Goal: Task Accomplishment & Management: Use online tool/utility

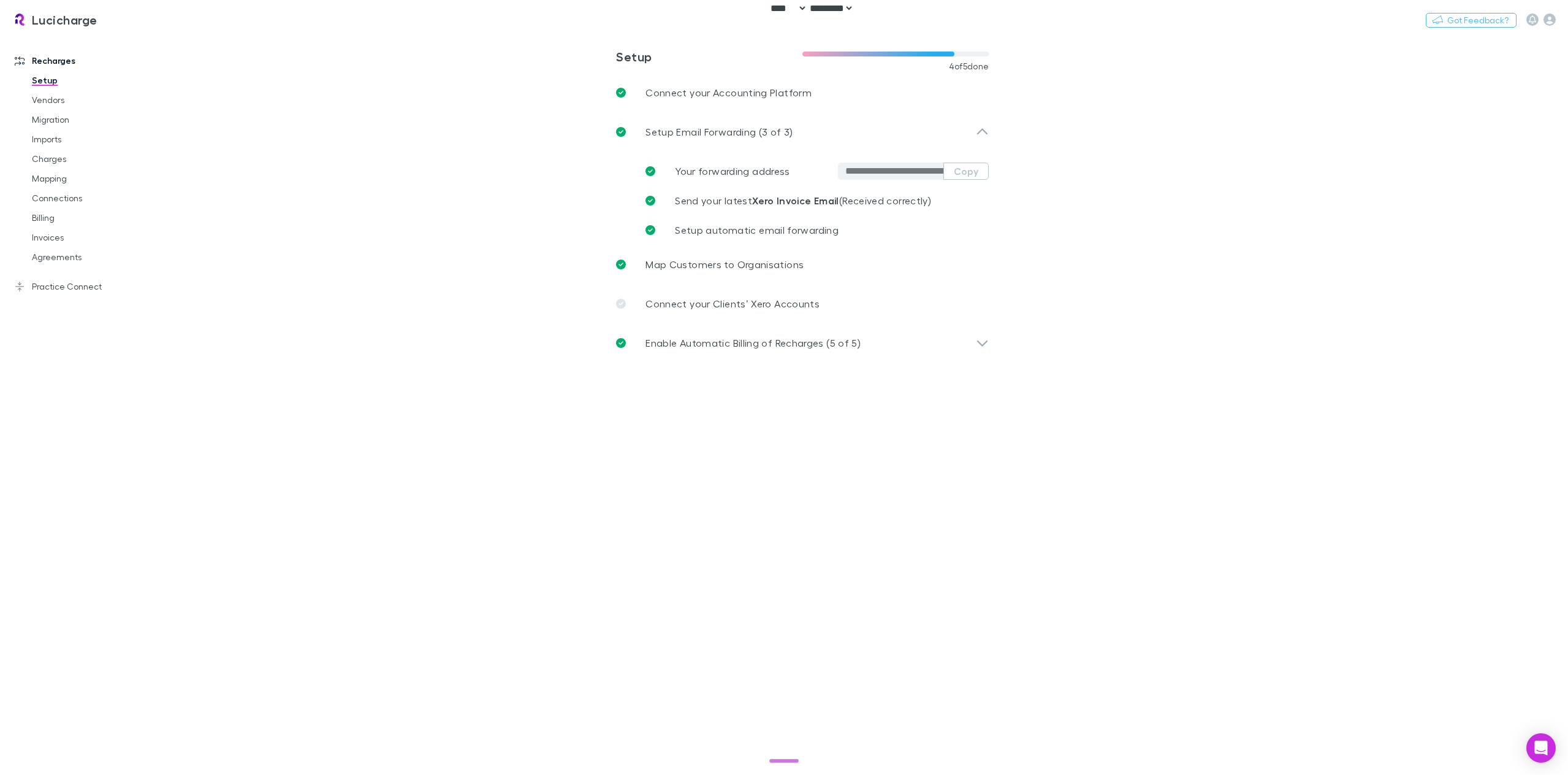
select select "****"
click at [56, 260] on link "Agreements" at bounding box center [96, 256] width 152 height 20
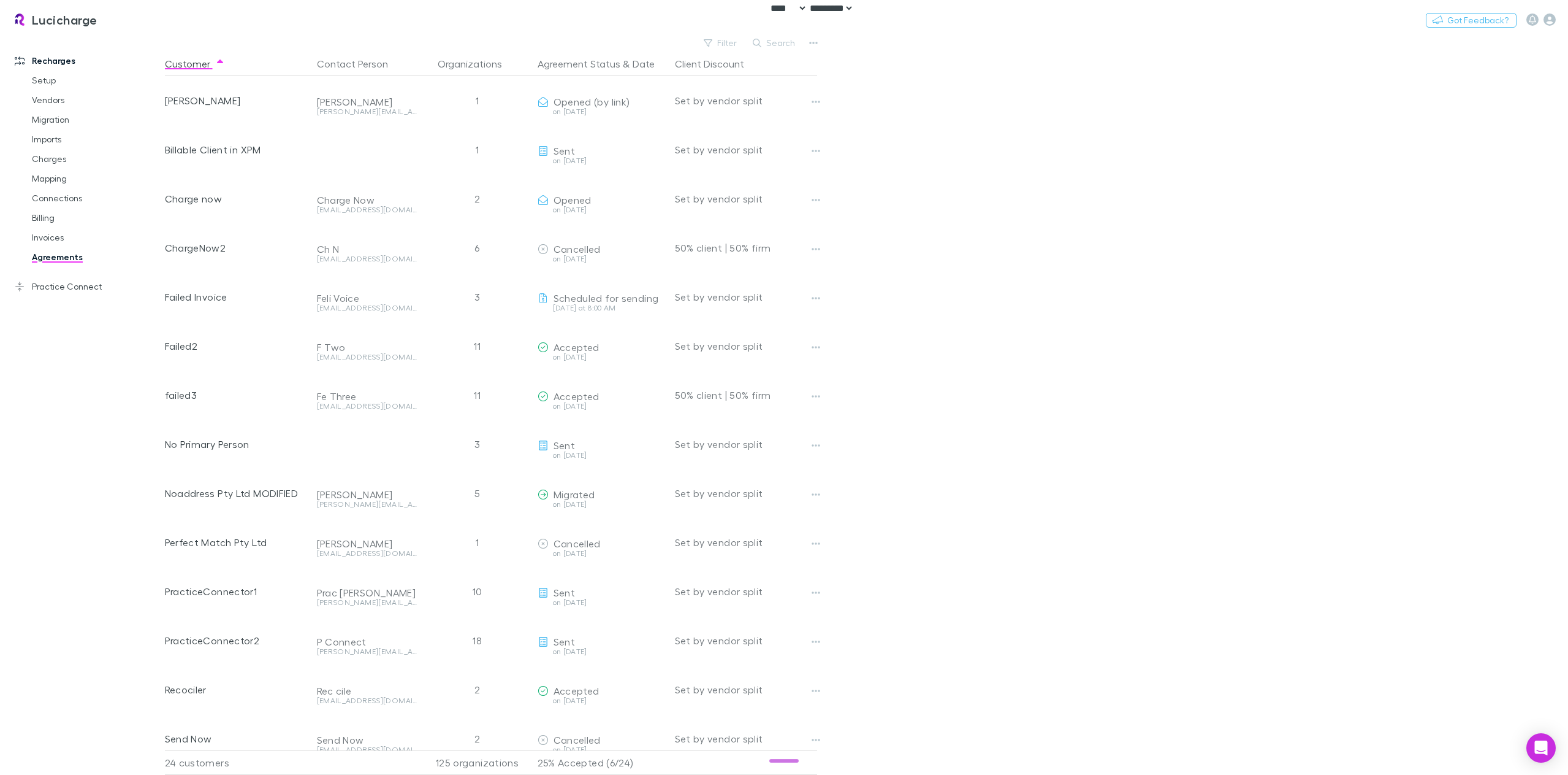
click at [1036, 253] on main "Filter Search Customer Contact Person Organizations Agreement Status & Date Cli…" at bounding box center [866, 404] width 1403 height 740
click at [1347, 229] on main "Filter Search Customer Contact Person Organizations Agreement Status & Date Cli…" at bounding box center [866, 404] width 1403 height 740
click at [1267, 348] on main "Filter Search Customer Contact Person Organizations Agreement Status & Date Cli…" at bounding box center [866, 404] width 1403 height 740
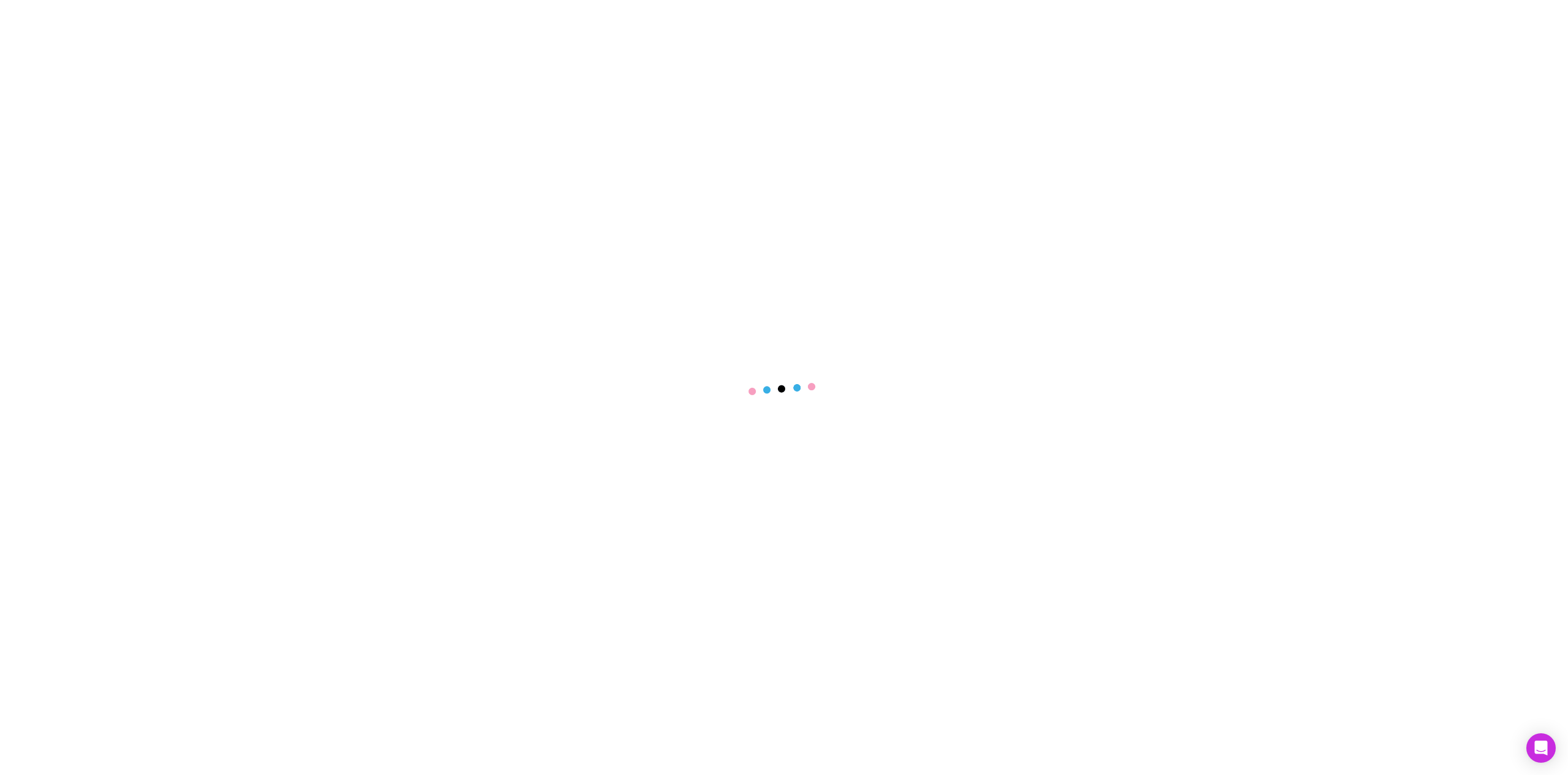
select select "****"
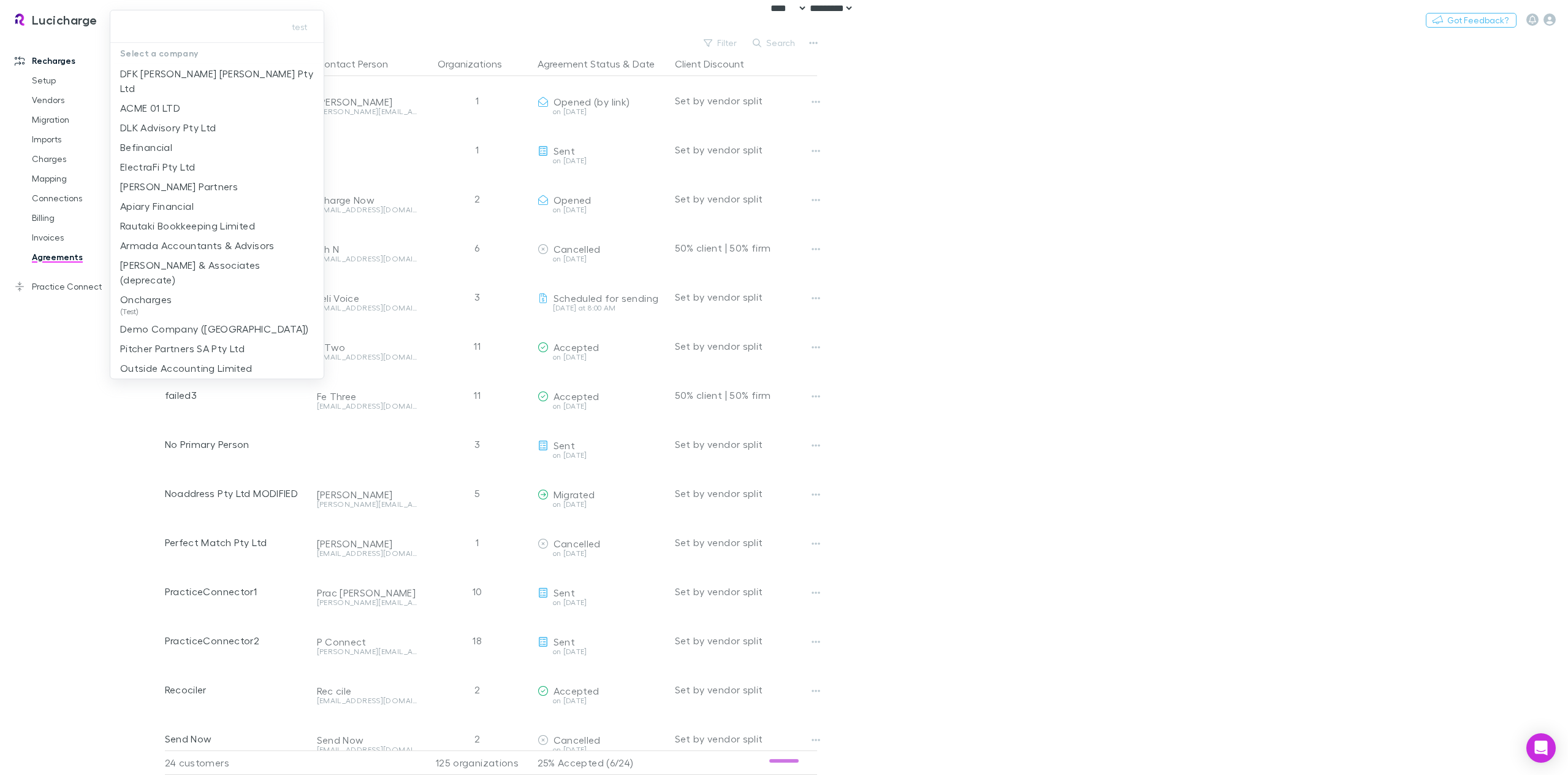
select select "****"
type input "***"
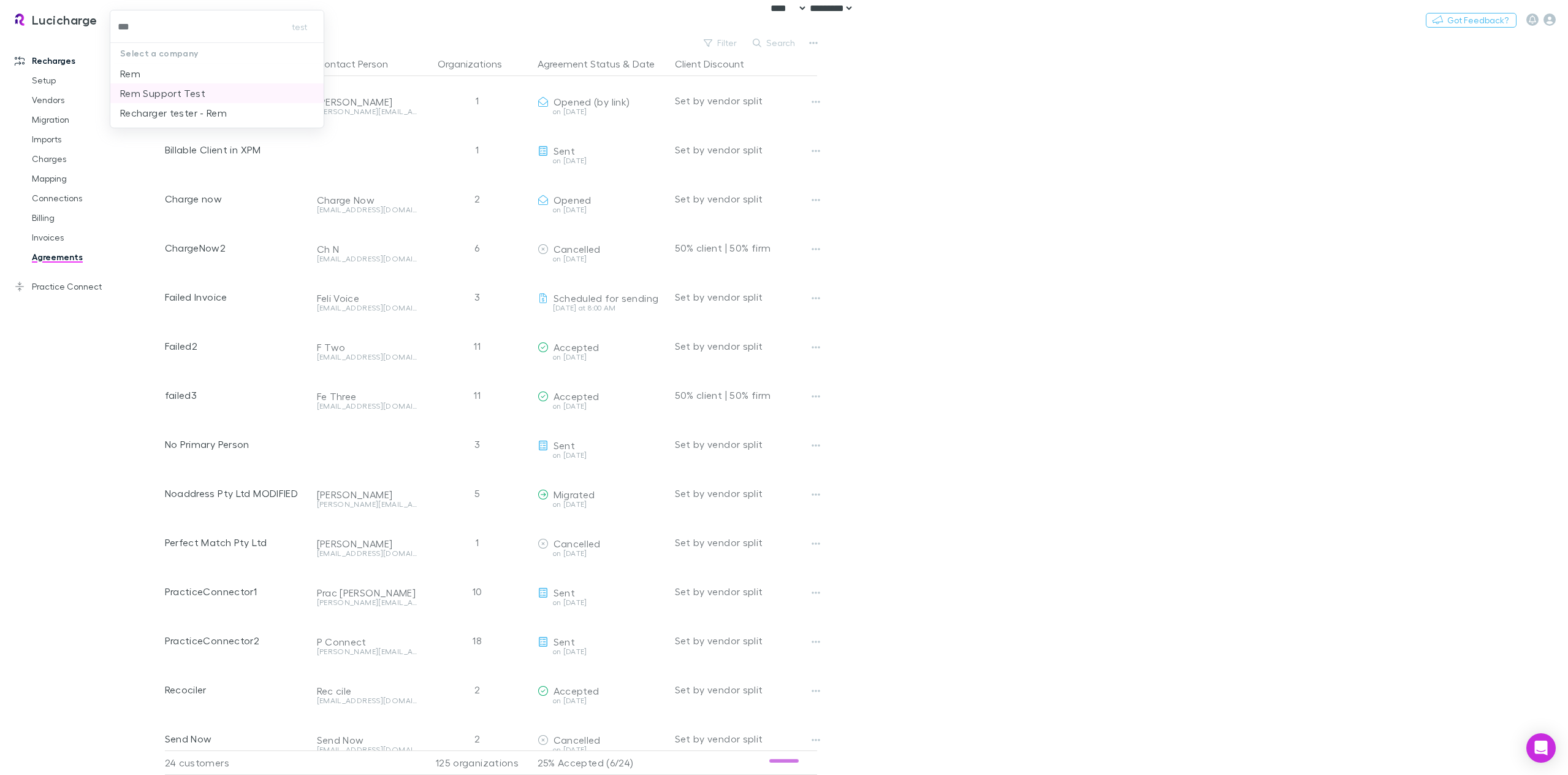
click at [199, 95] on p "Rem Support Test" at bounding box center [163, 93] width 85 height 15
click at [65, 101] on link "Vendors" at bounding box center [96, 99] width 152 height 20
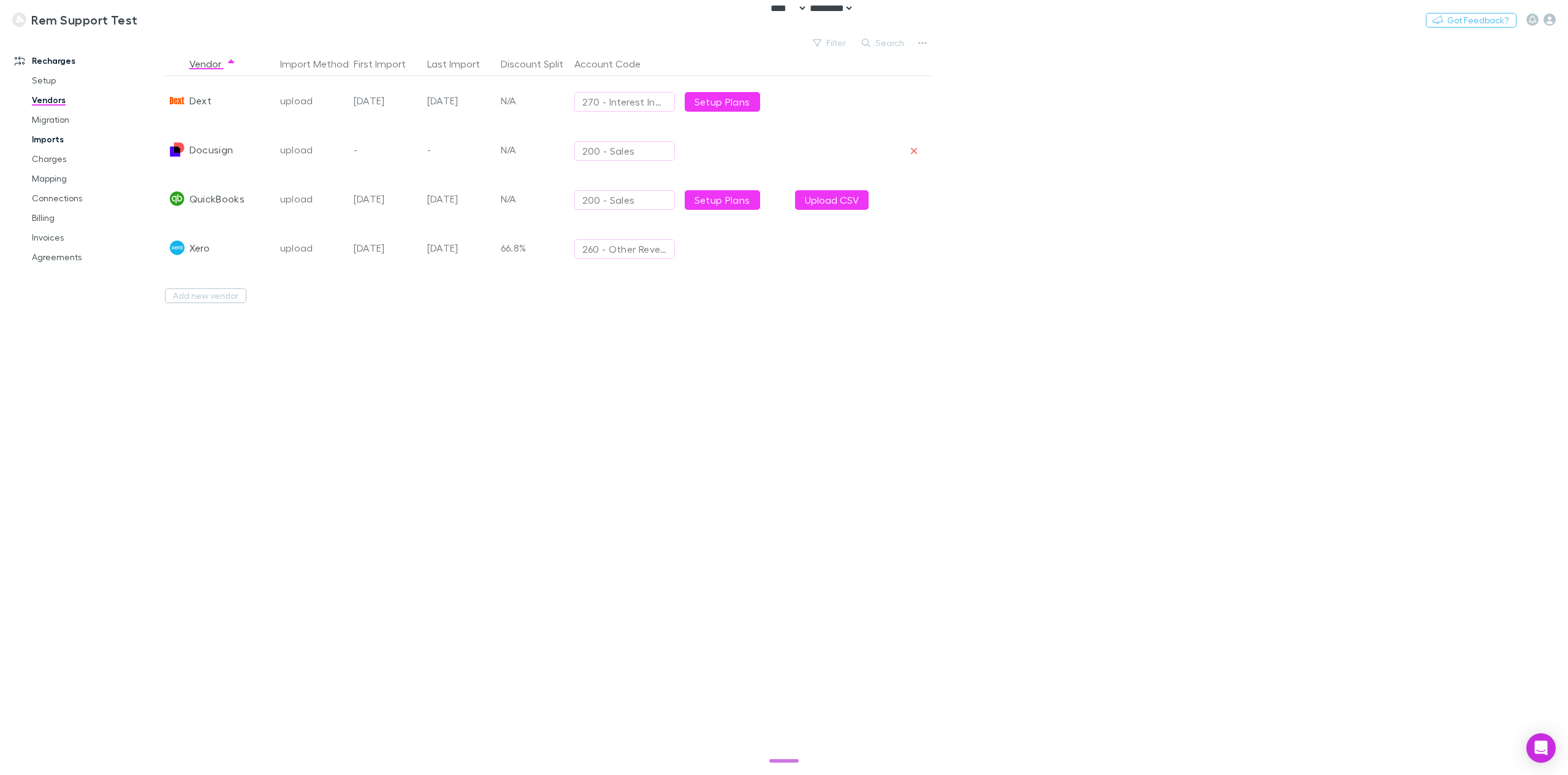
click at [61, 138] on link "Imports" at bounding box center [96, 139] width 152 height 20
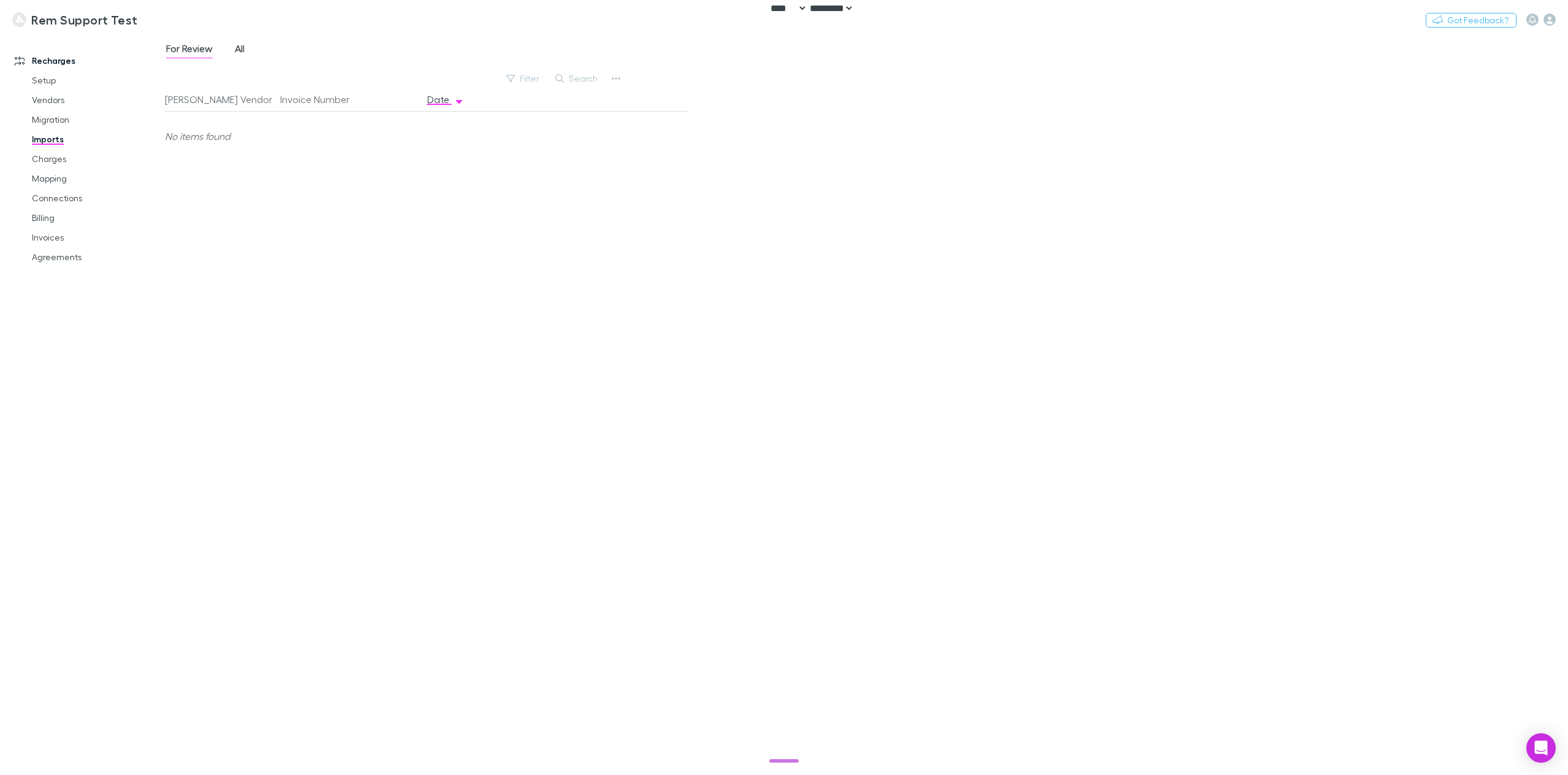
click at [242, 52] on span "All" at bounding box center [239, 50] width 9 height 16
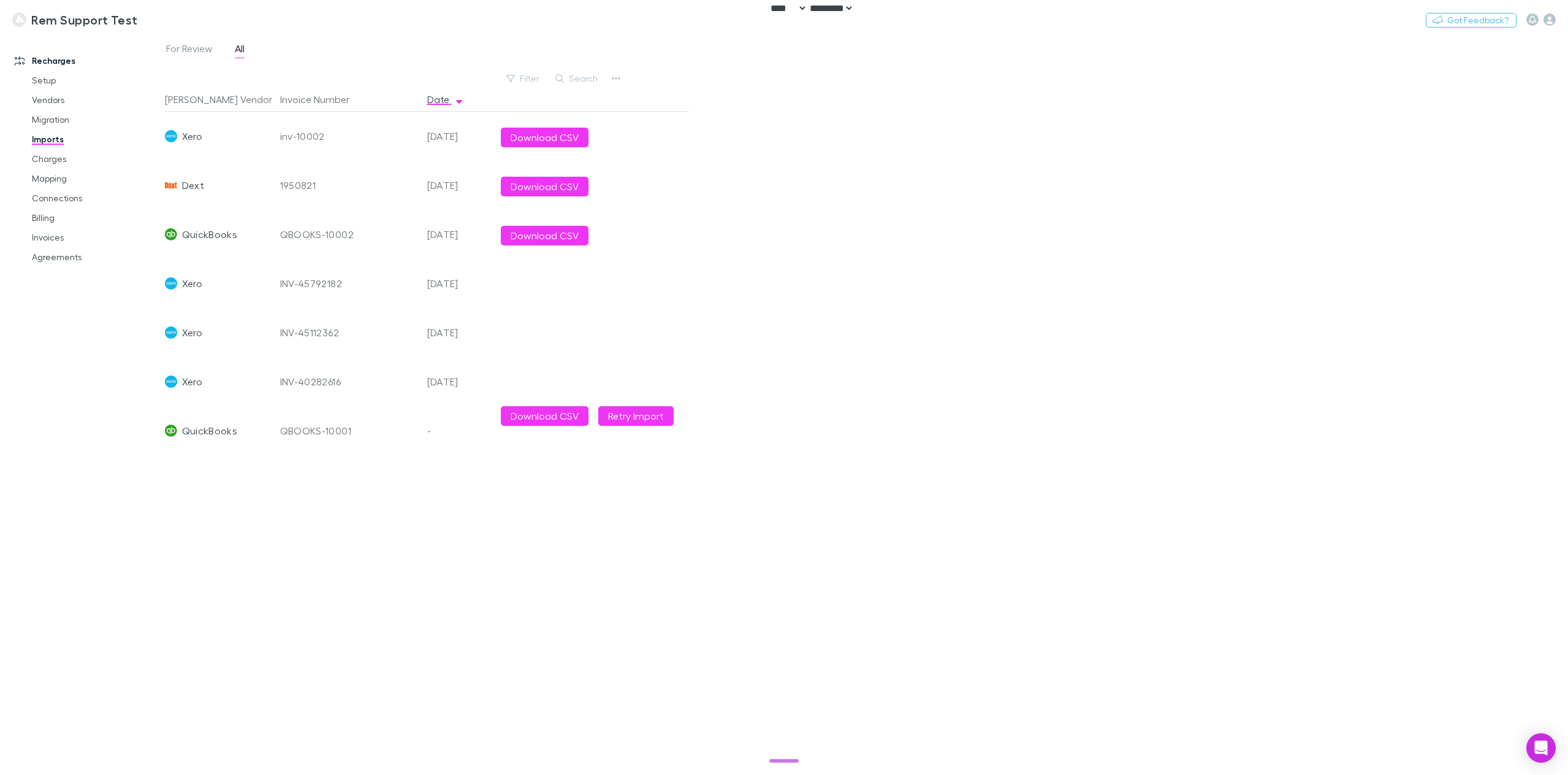
click at [294, 185] on div "1950821" at bounding box center [349, 185] width 137 height 49
click at [363, 178] on div "1950821" at bounding box center [349, 185] width 137 height 49
click at [297, 187] on div "1950821" at bounding box center [349, 185] width 137 height 49
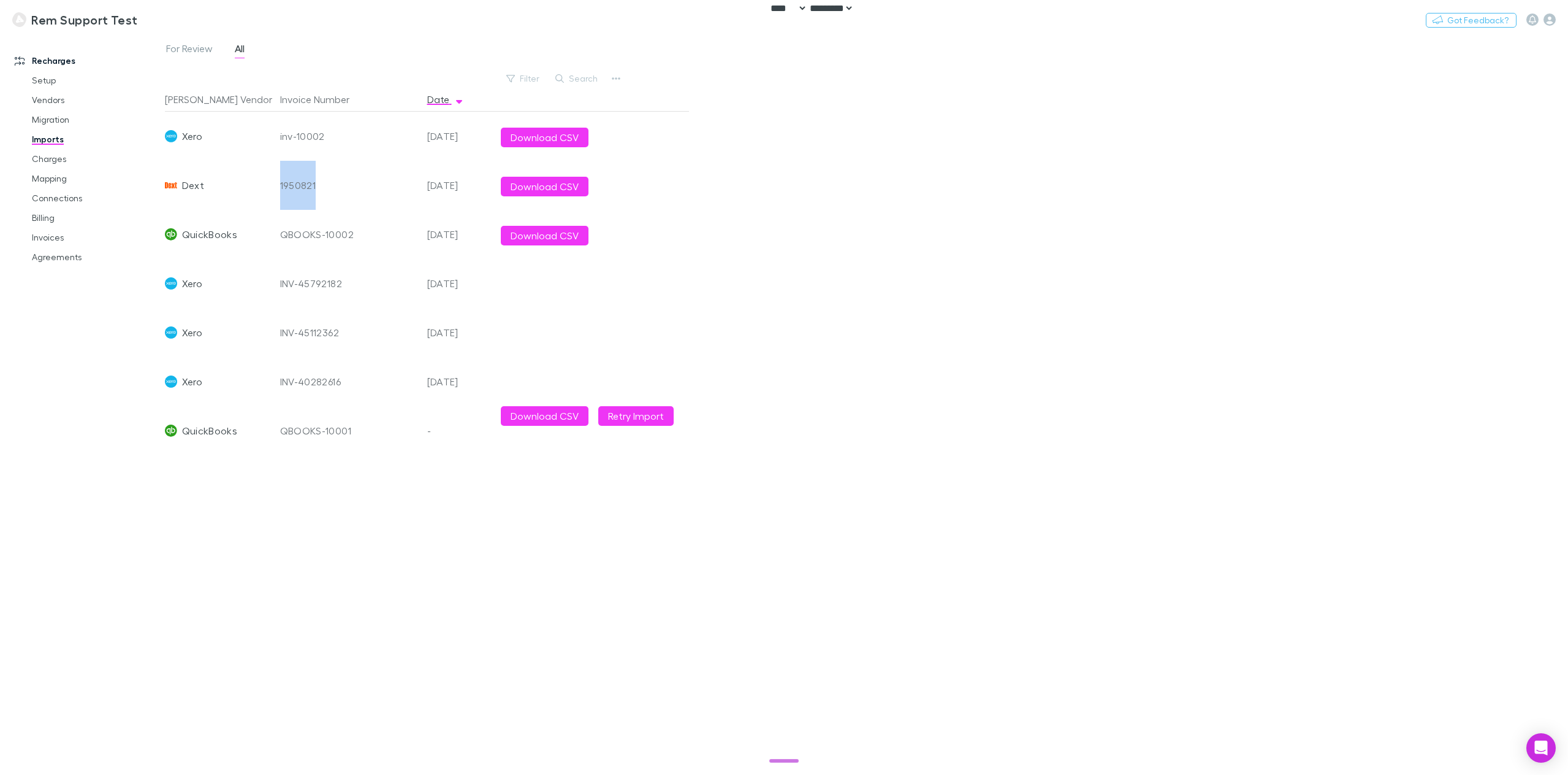
click at [297, 187] on div "1950821" at bounding box center [349, 185] width 137 height 49
click at [360, 185] on div "1950821" at bounding box center [349, 185] width 137 height 49
click at [47, 79] on link "Setup" at bounding box center [96, 80] width 152 height 20
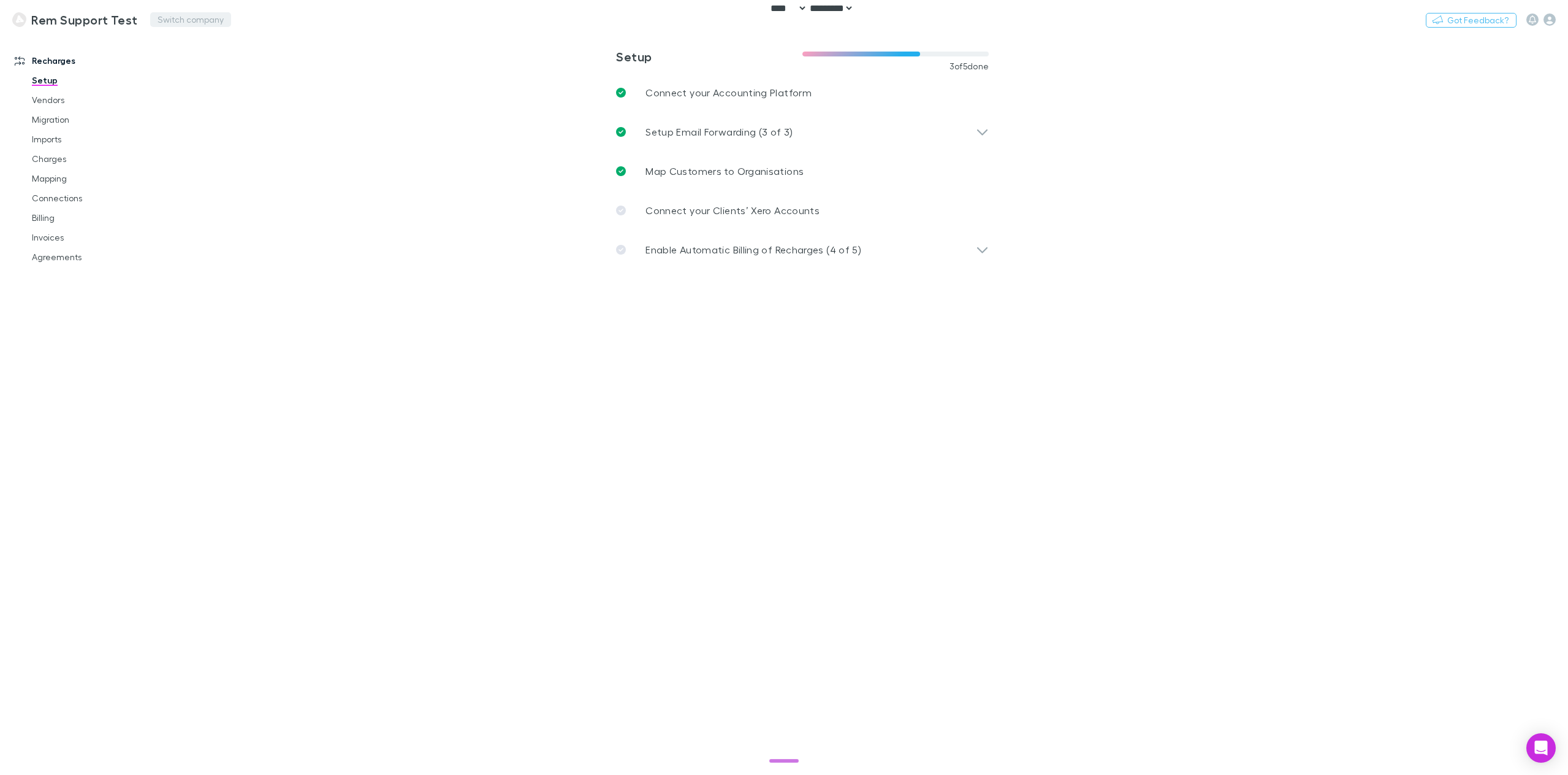
click at [186, 20] on button "Switch company" at bounding box center [190, 19] width 81 height 15
type input "*****"
click at [216, 70] on p "Scope Accounting" at bounding box center [201, 73] width 87 height 15
click at [51, 139] on link "Imports" at bounding box center [96, 139] width 152 height 20
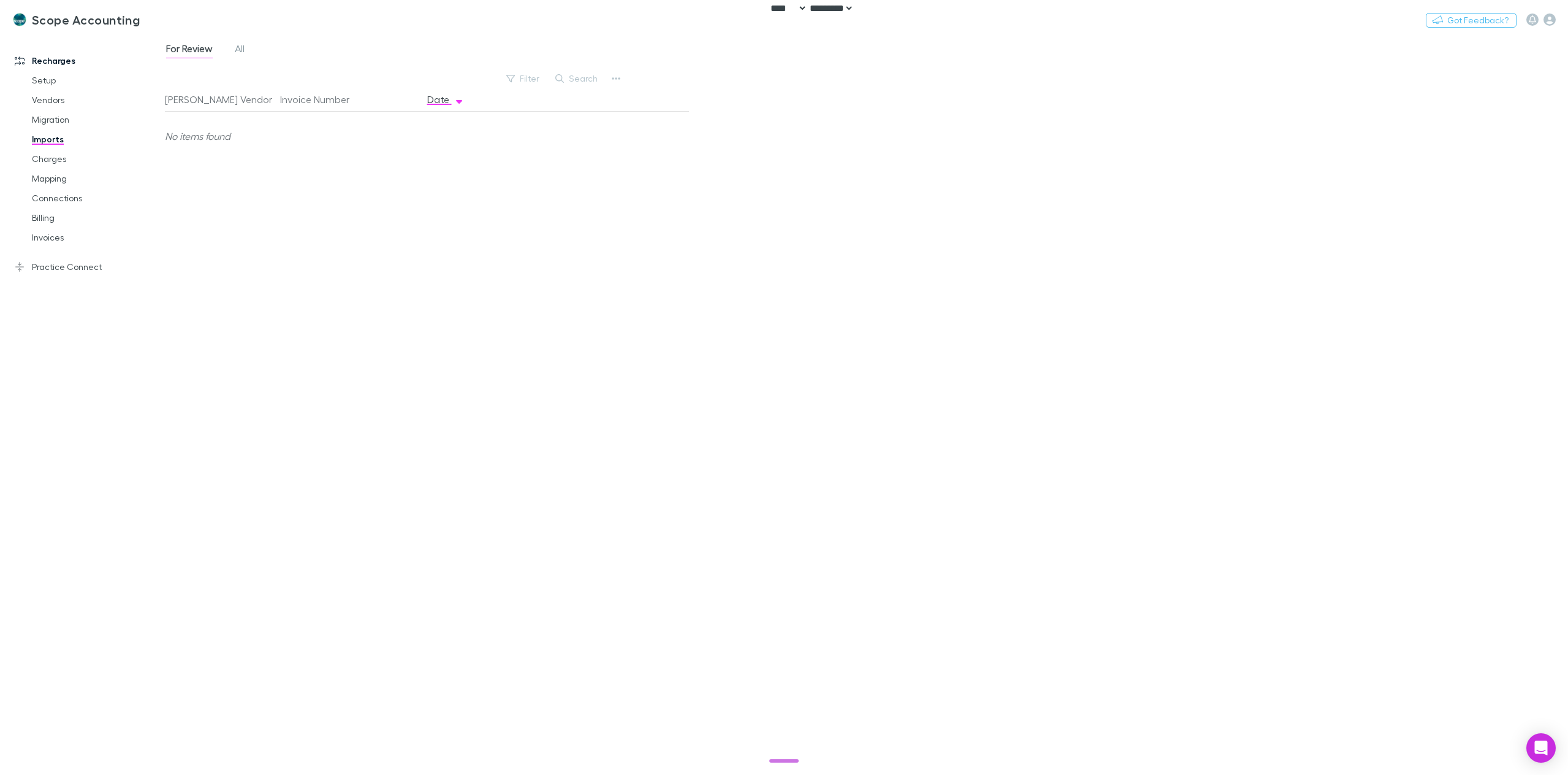
click at [245, 40] on div "For Review All Filter Search Rech Vendor Invoice Number Date No items found" at bounding box center [866, 404] width 1403 height 740
click at [239, 47] on span "All" at bounding box center [239, 50] width 9 height 16
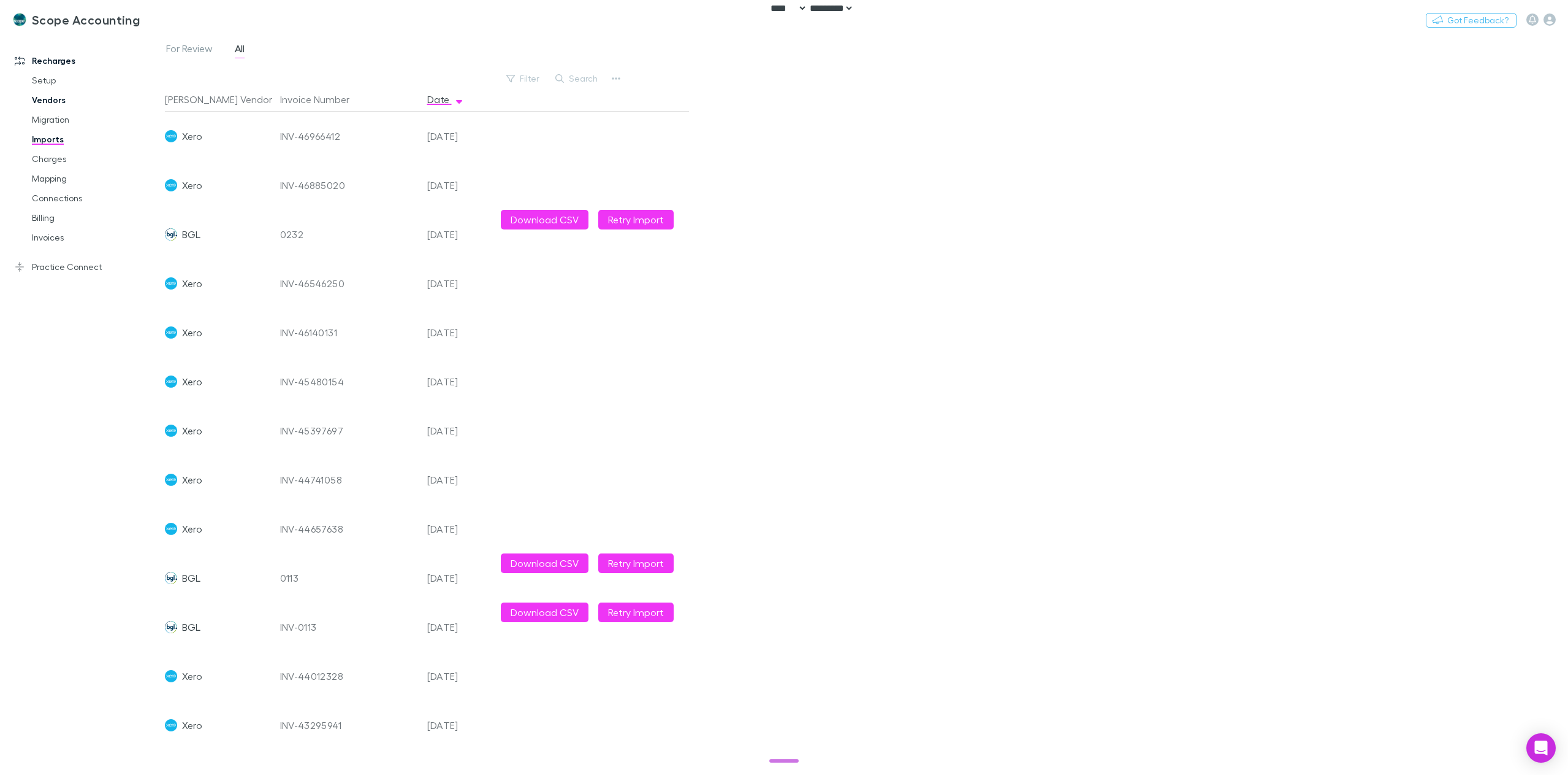
click at [49, 104] on link "Vendors" at bounding box center [96, 99] width 152 height 20
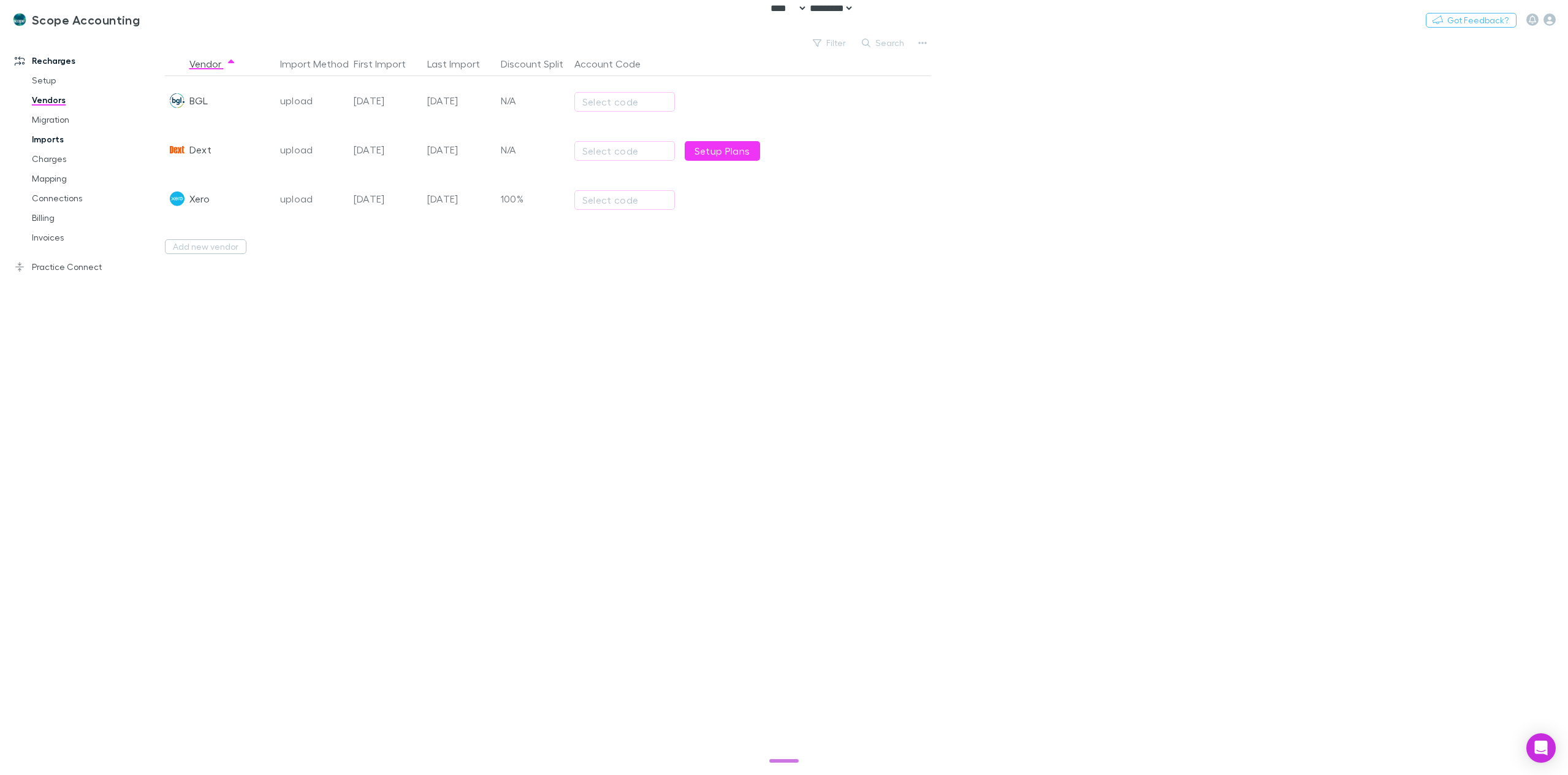
click at [50, 139] on link "Imports" at bounding box center [96, 139] width 152 height 20
click at [246, 48] on link "All" at bounding box center [239, 50] width 12 height 20
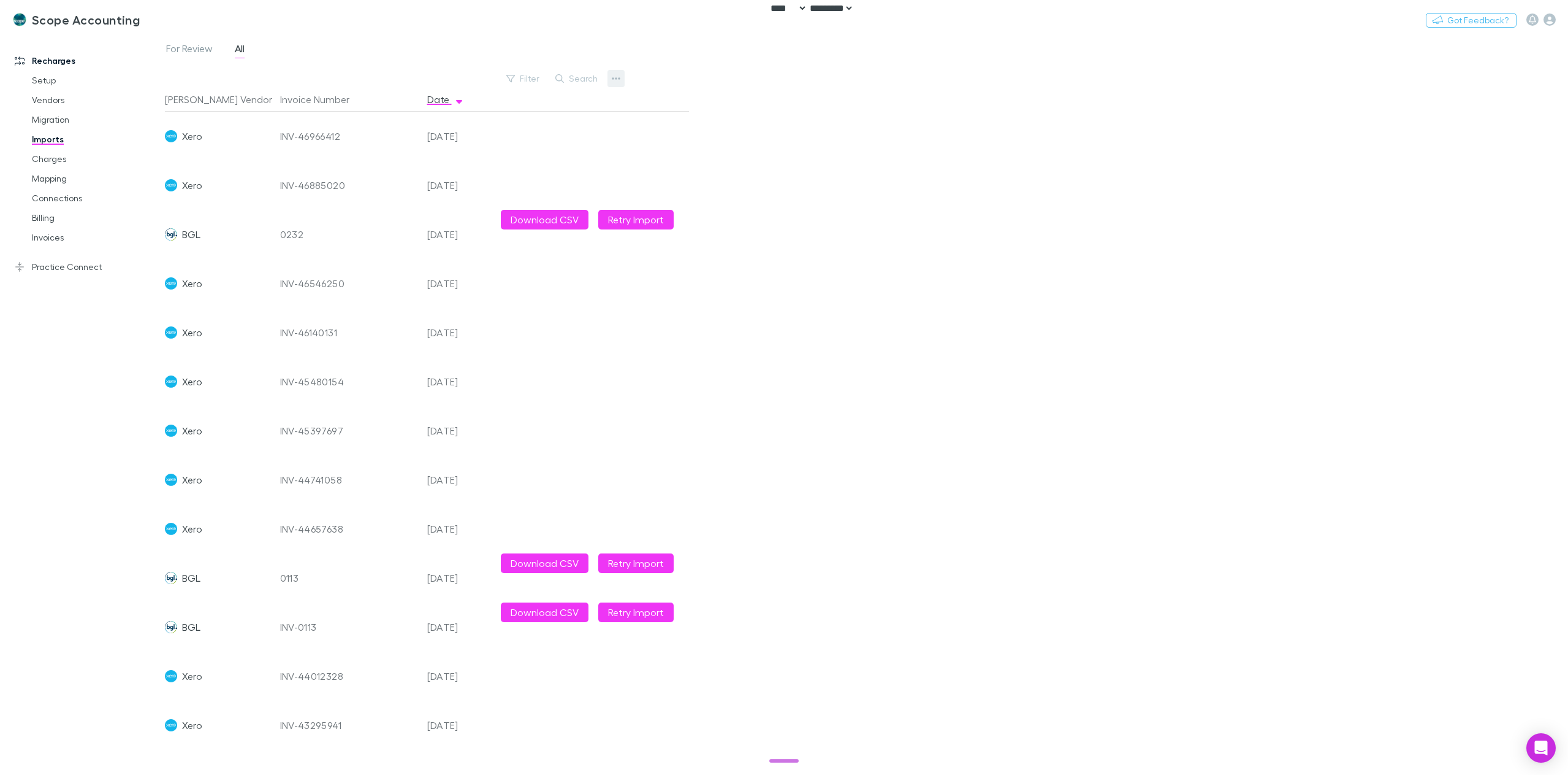
click at [616, 76] on icon "button" at bounding box center [616, 78] width 9 height 9
click at [498, 57] on div at bounding box center [784, 388] width 1568 height 775
click at [616, 79] on icon "button" at bounding box center [616, 79] width 9 height 3
click at [332, 62] on div at bounding box center [784, 388] width 1568 height 775
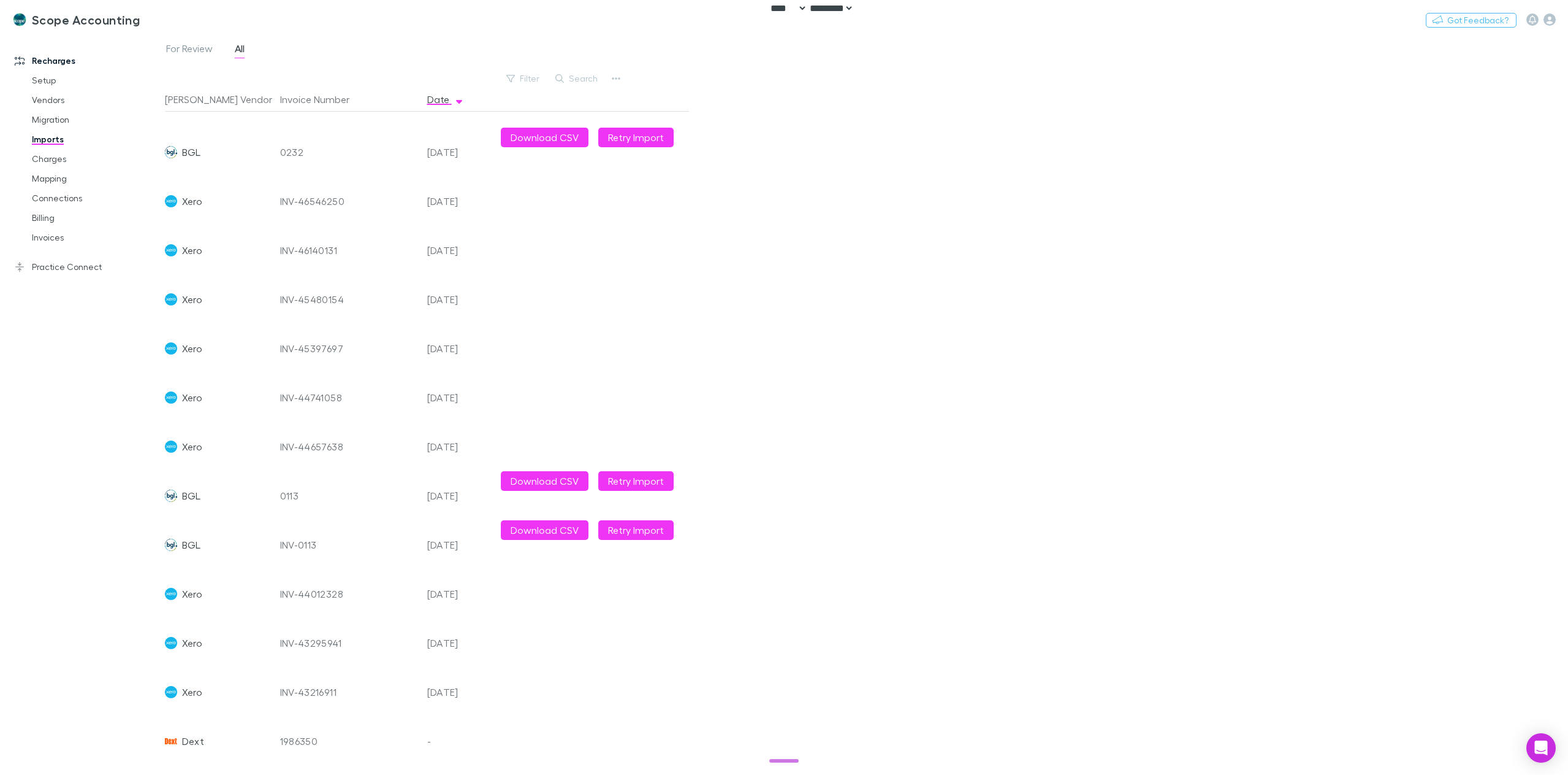
scroll to position [92, 0]
click at [442, 725] on div "-" at bounding box center [459, 740] width 73 height 49
click at [502, 716] on div at bounding box center [592, 740] width 193 height 49
drag, startPoint x: 325, startPoint y: 732, endPoint x: 304, endPoint y: 735, distance: 21.2
click at [311, 734] on div "1986350" at bounding box center [349, 740] width 137 height 49
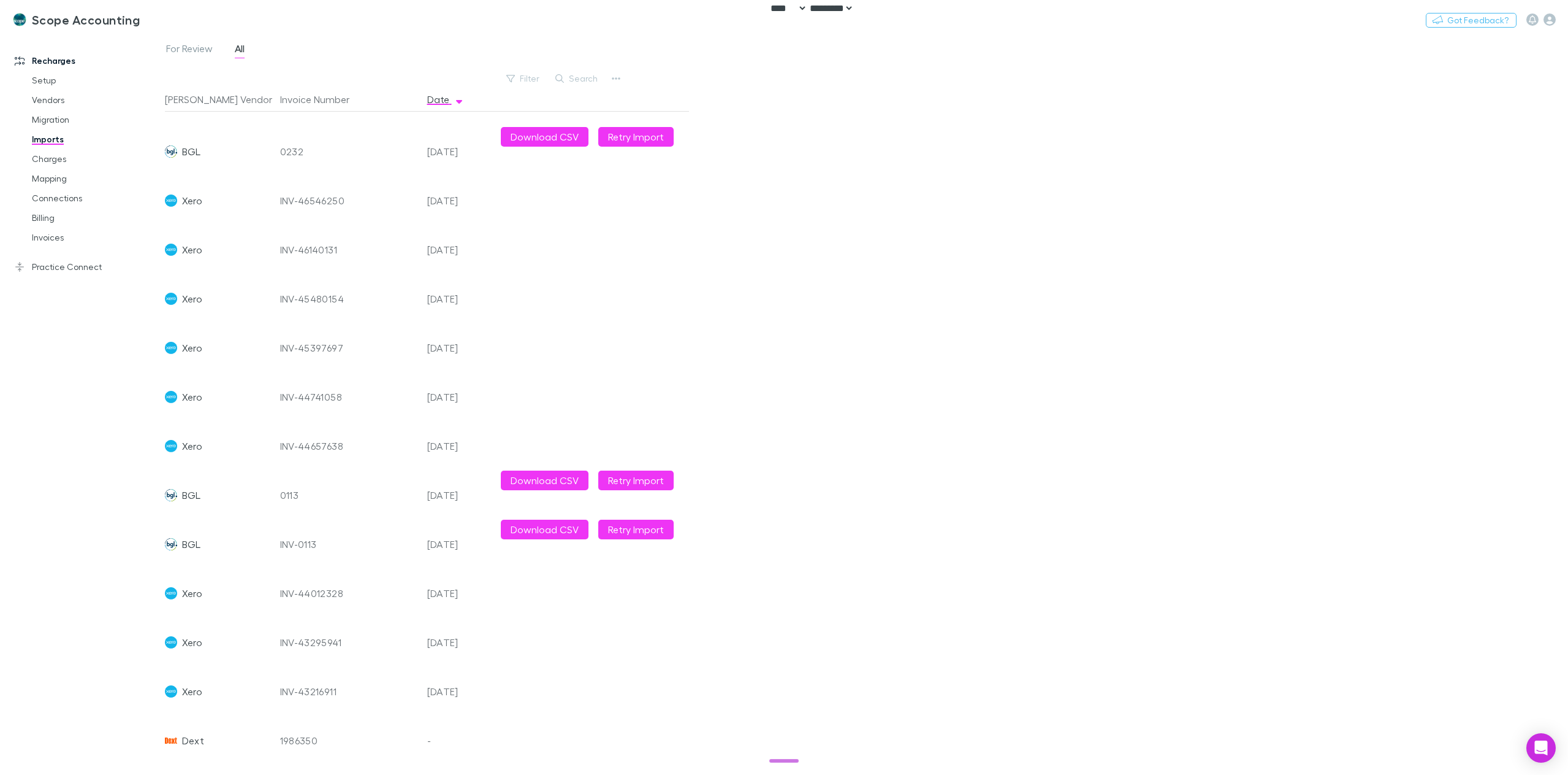
click at [277, 734] on div "1986350" at bounding box center [349, 740] width 147 height 49
click at [242, 728] on div "Dext" at bounding box center [218, 740] width 106 height 49
click at [201, 734] on div "Dext" at bounding box center [218, 740] width 106 height 49
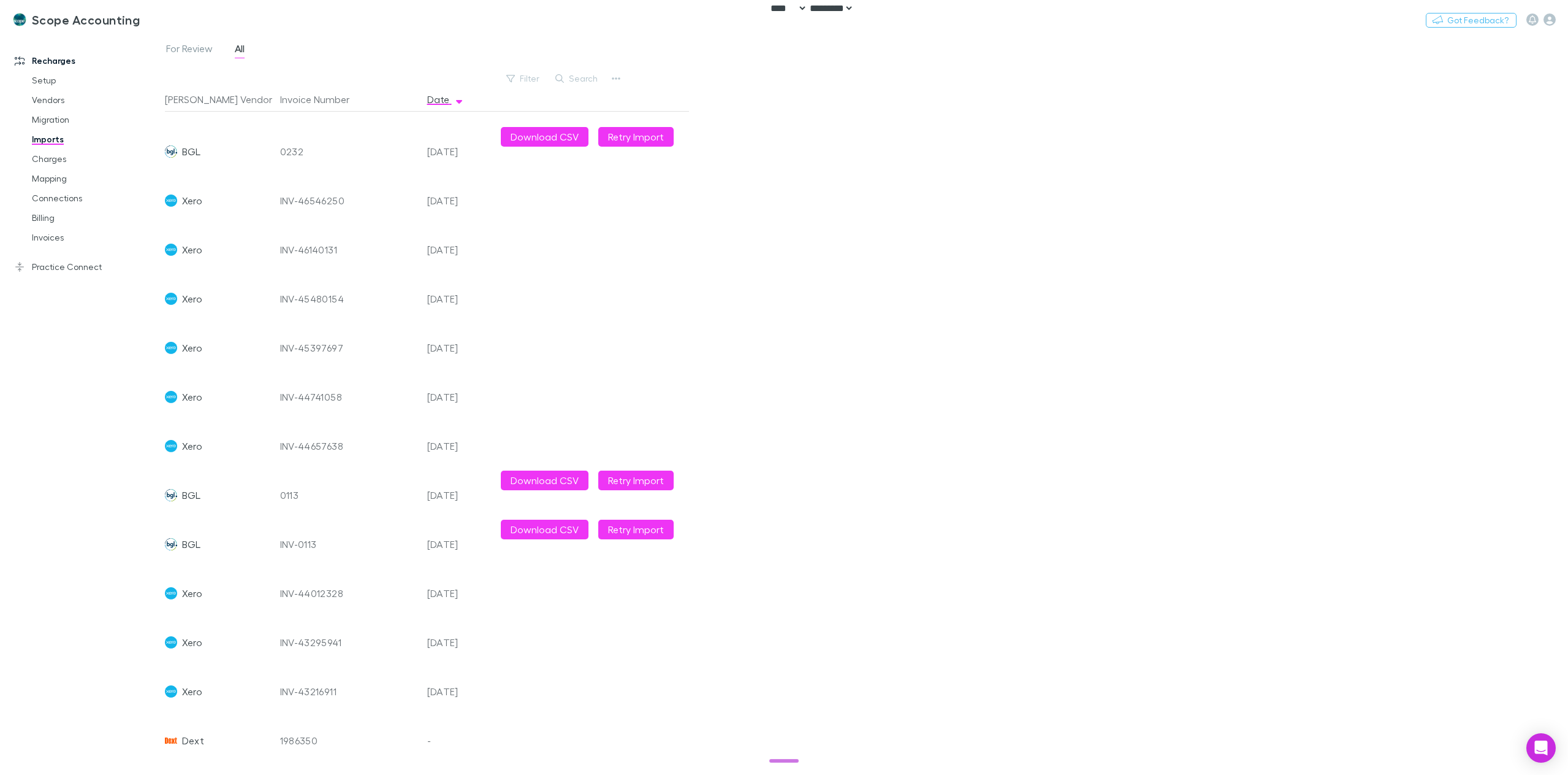
click at [185, 735] on span "Dext" at bounding box center [193, 740] width 22 height 49
click at [302, 729] on div "1986350" at bounding box center [349, 740] width 137 height 49
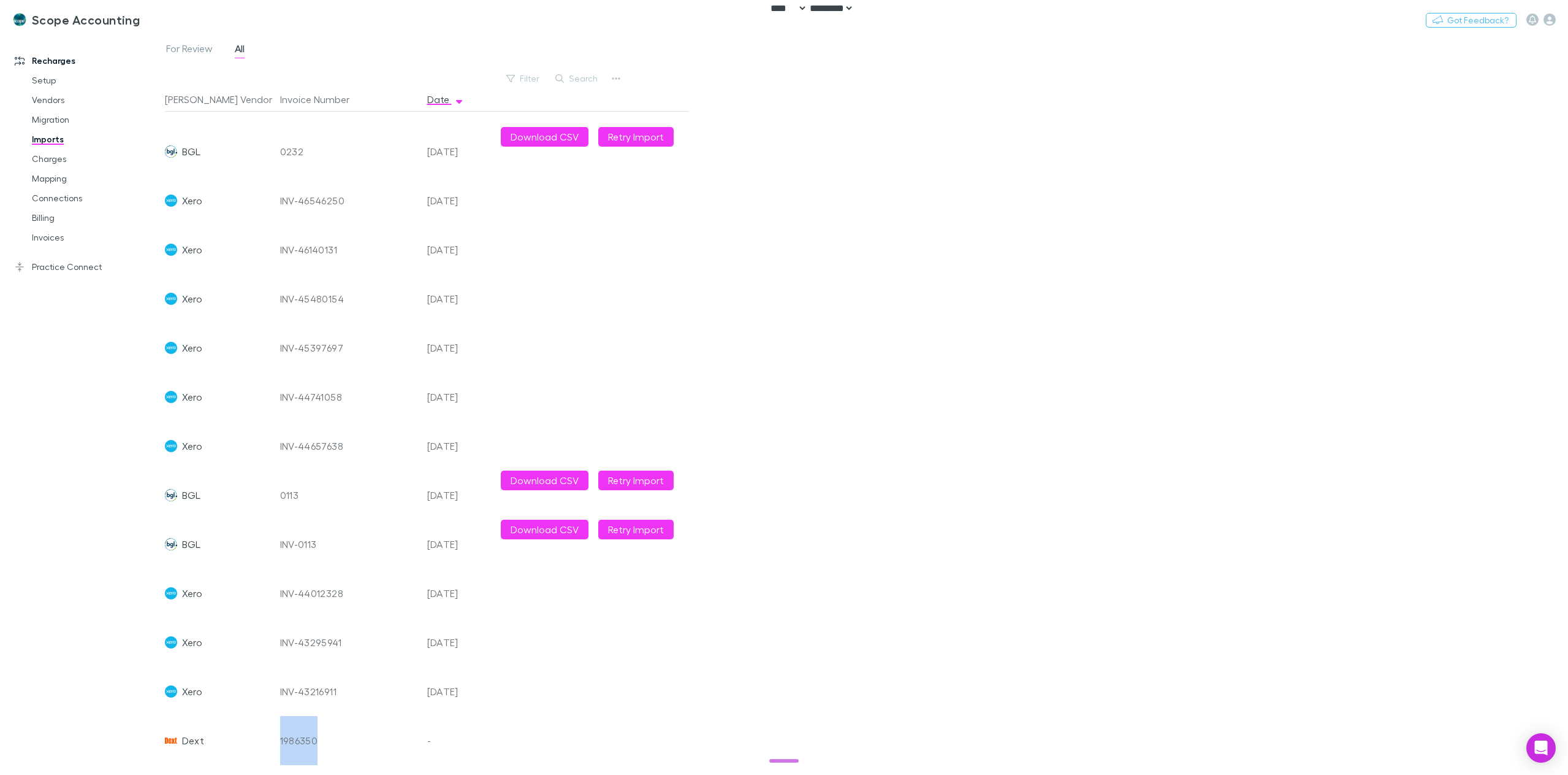
drag, startPoint x: 302, startPoint y: 729, endPoint x: 339, endPoint y: 730, distance: 37.0
click at [302, 729] on div "1986350" at bounding box center [349, 740] width 137 height 49
click at [523, 736] on div at bounding box center [592, 740] width 193 height 49
click at [542, 716] on div at bounding box center [592, 740] width 193 height 49
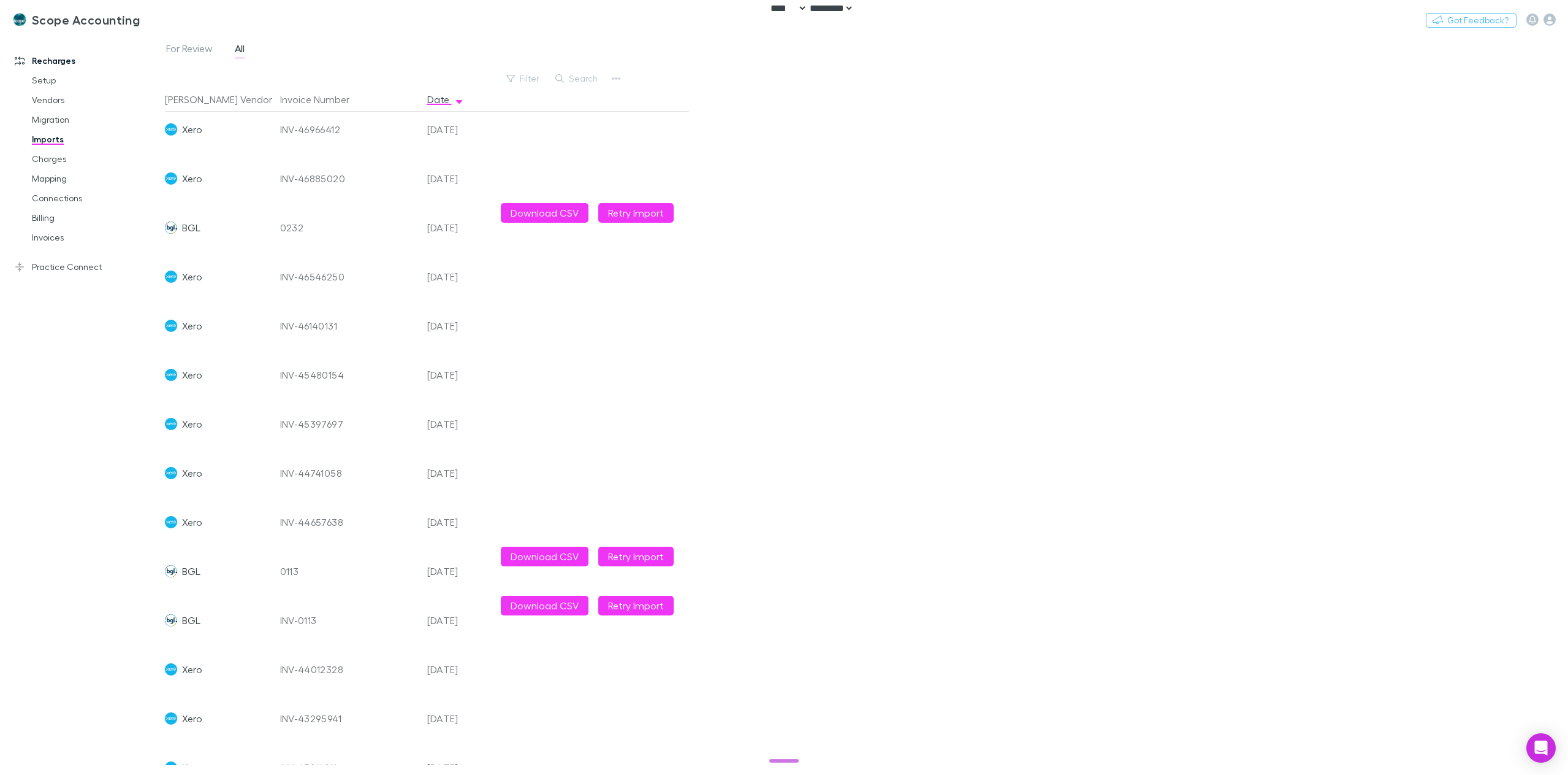
scroll to position [0, 0]
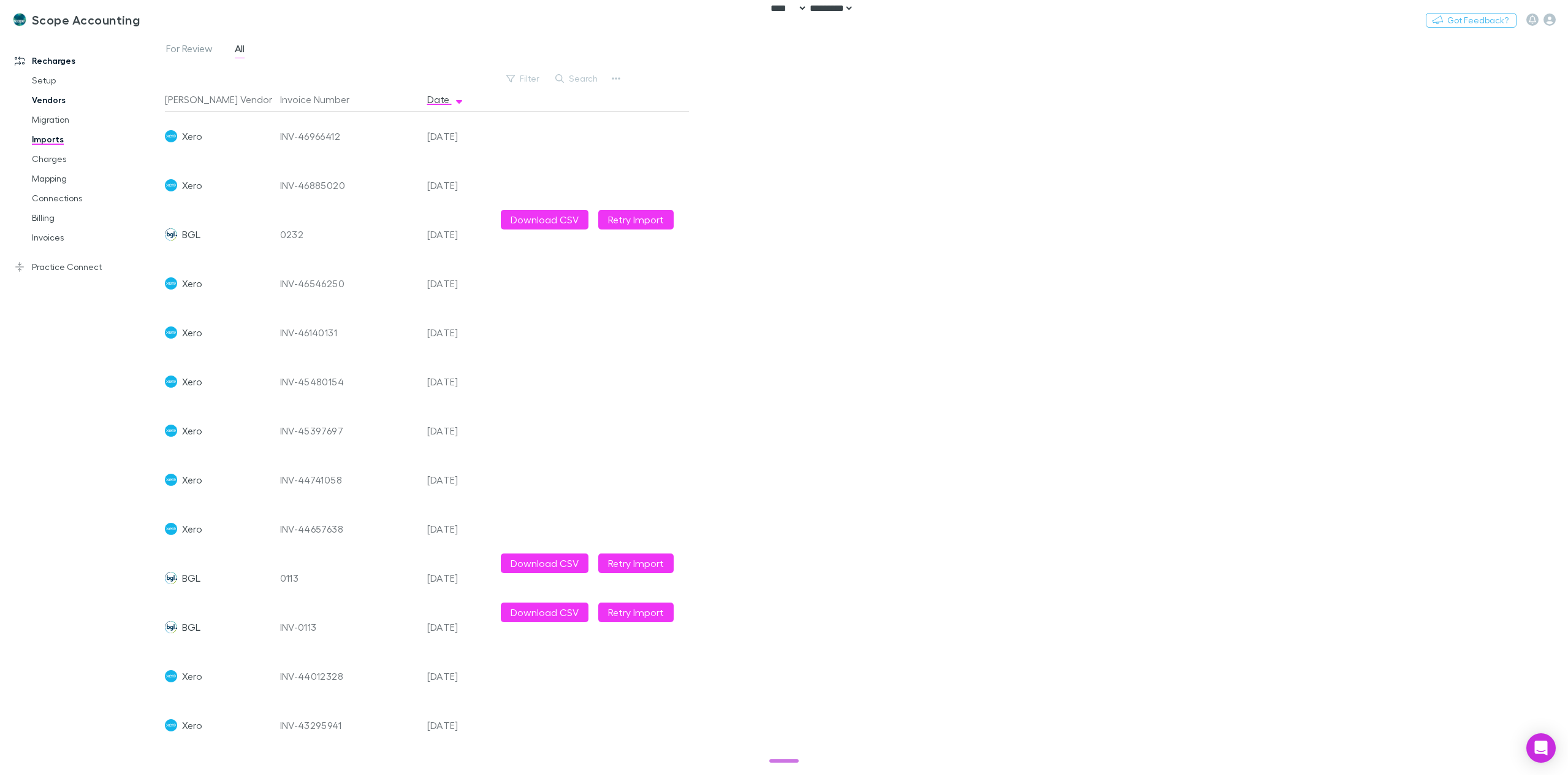
click at [53, 103] on link "Vendors" at bounding box center [96, 99] width 152 height 20
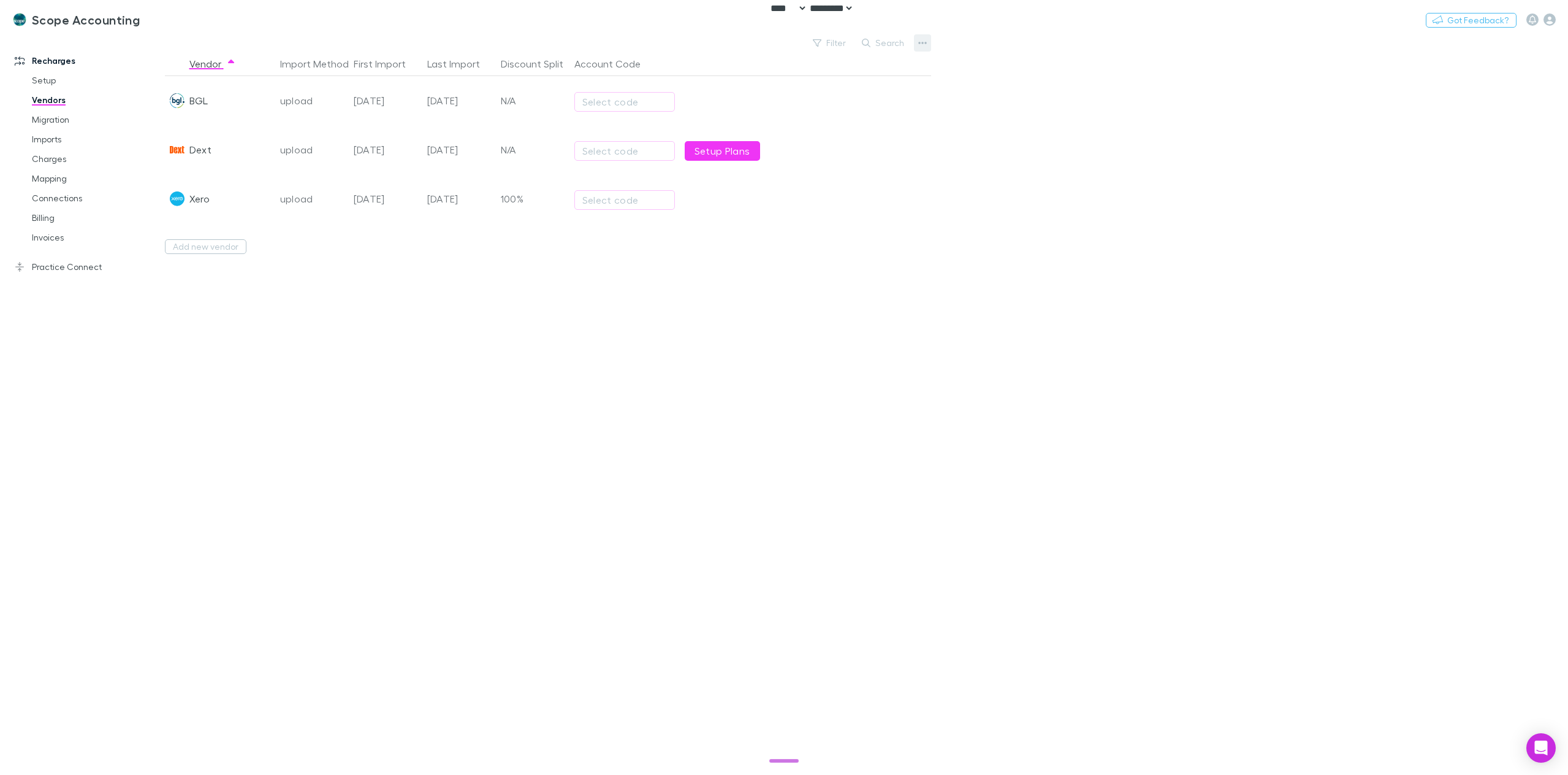
click at [918, 40] on icon "button" at bounding box center [923, 42] width 9 height 9
click at [843, 69] on p "Add New Vendor" at bounding box center [847, 67] width 149 height 15
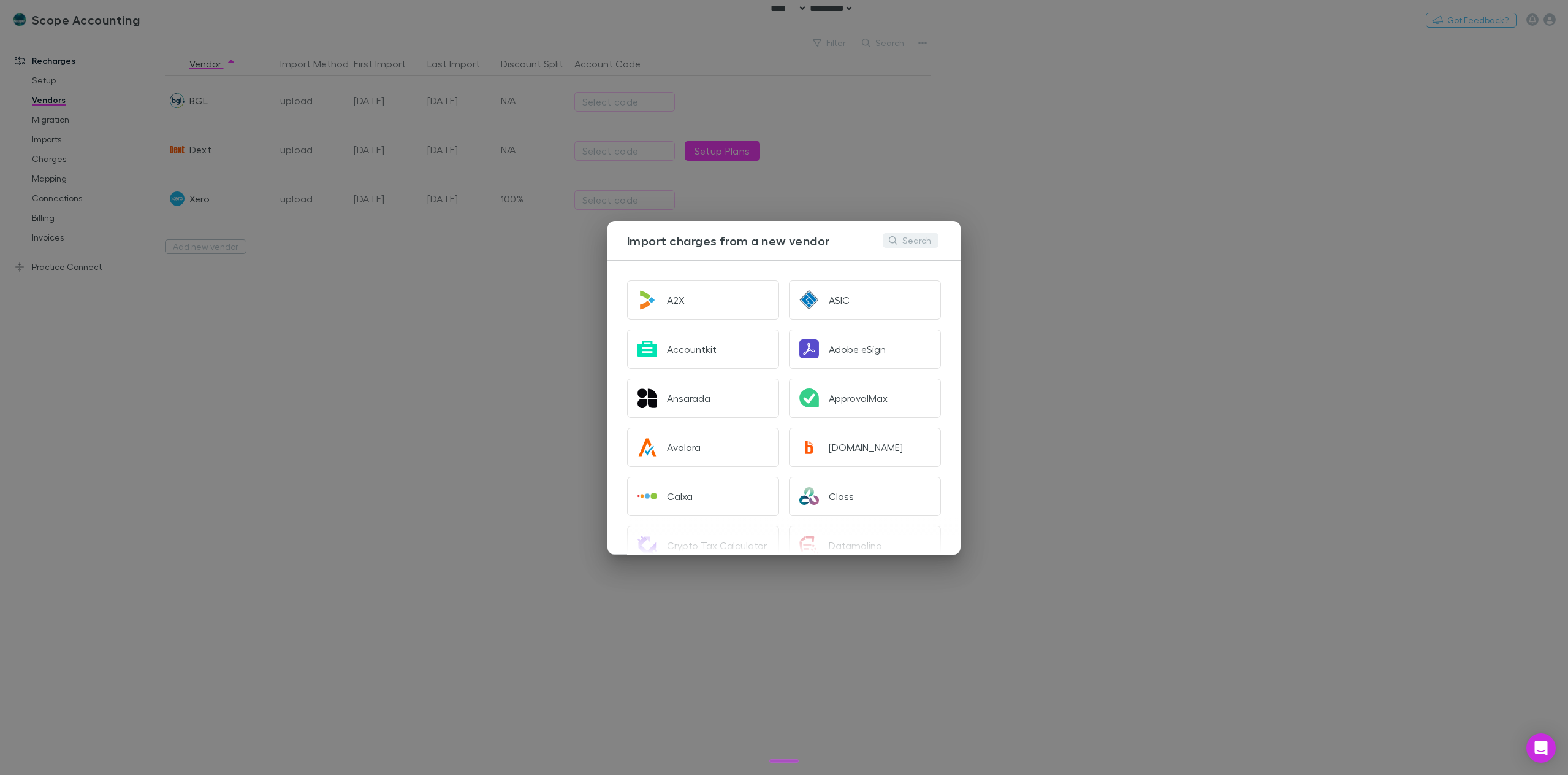
click at [924, 235] on button "Search" at bounding box center [911, 240] width 56 height 15
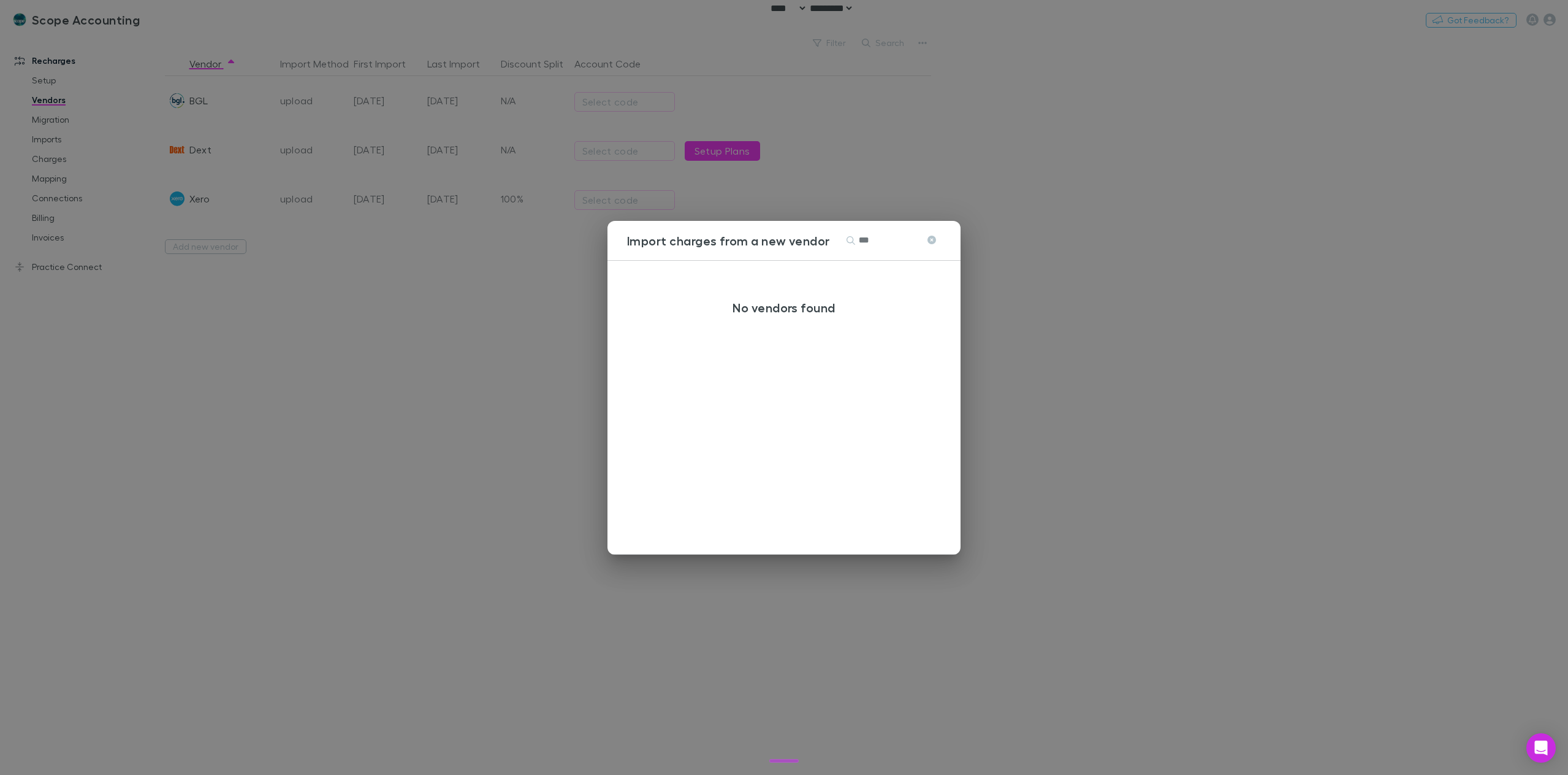
type input "***"
click at [935, 240] on button at bounding box center [931, 240] width 15 height 11
click at [1076, 306] on div "Import charges from a new vendor Search A2X ASIC Accountkit Adobe eSign Ansarad…" at bounding box center [784, 388] width 1568 height 775
